Goal: Information Seeking & Learning: Learn about a topic

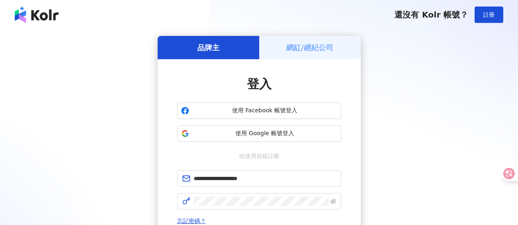
drag, startPoint x: 0, startPoint y: 0, endPoint x: 239, endPoint y: 202, distance: 312.8
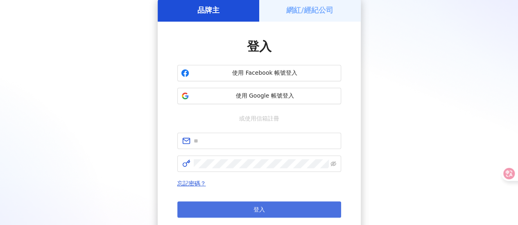
scroll to position [41, 0]
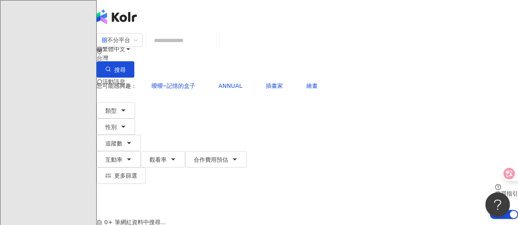
click at [216, 48] on input "search" at bounding box center [182, 41] width 66 height 16
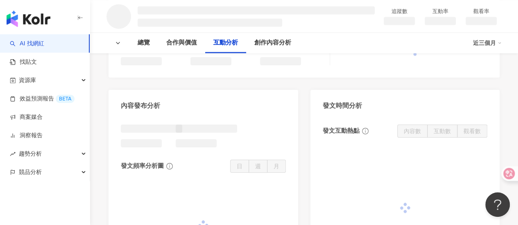
scroll to position [655, 0]
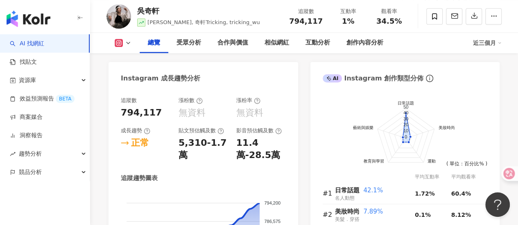
scroll to position [82, 0]
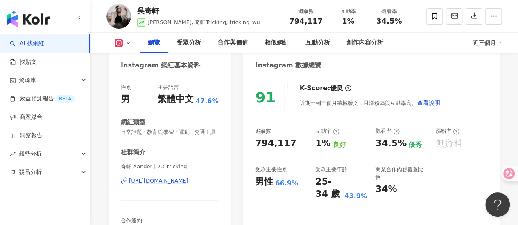
click at [397, 131] on icon at bounding box center [396, 132] width 7 height 7
click at [397, 132] on icon at bounding box center [396, 132] width 7 height 7
click at [395, 133] on icon at bounding box center [396, 132] width 2 height 3
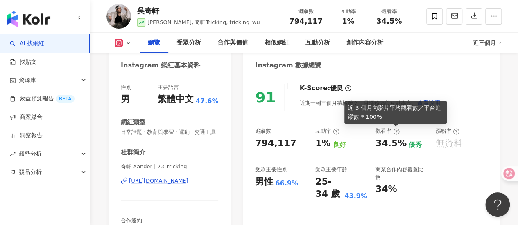
click at [395, 131] on icon at bounding box center [396, 132] width 7 height 7
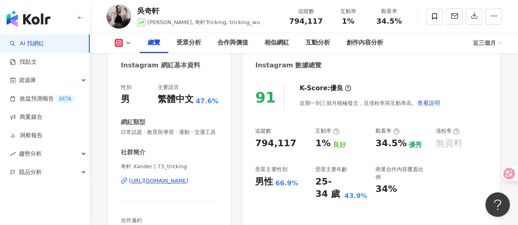
click at [393, 133] on icon at bounding box center [396, 132] width 7 height 7
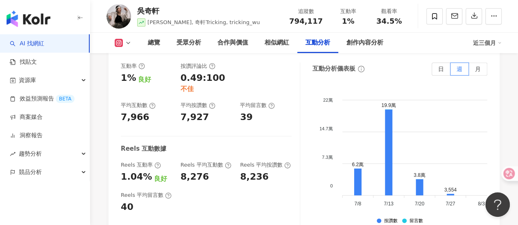
scroll to position [1637, 0]
